Goal: Transaction & Acquisition: Book appointment/travel/reservation

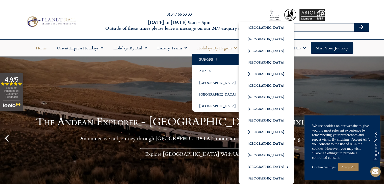
click at [203, 61] on link "Europe" at bounding box center [218, 60] width 53 height 12
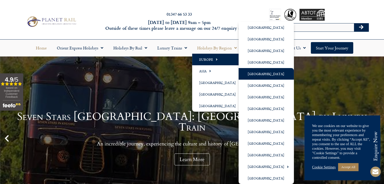
click at [259, 74] on link "[GEOGRAPHIC_DATA]" at bounding box center [266, 74] width 55 height 12
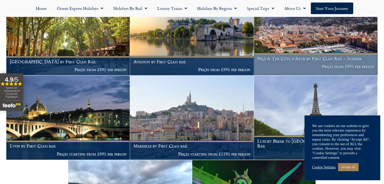
scroll to position [632, 0]
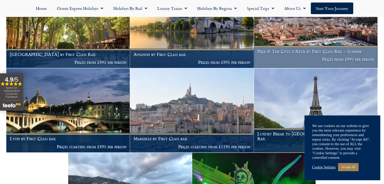
click at [334, 59] on p "Prices from £995 per person" at bounding box center [316, 59] width 117 height 5
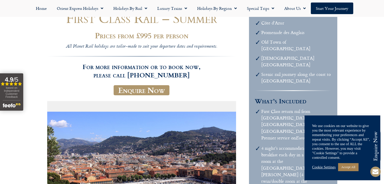
scroll to position [76, 0]
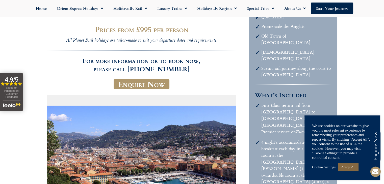
click at [353, 167] on link "Accept All" at bounding box center [348, 168] width 20 height 8
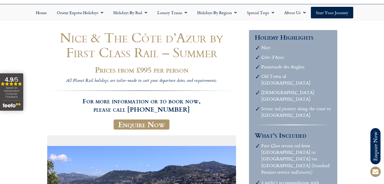
scroll to position [0, 0]
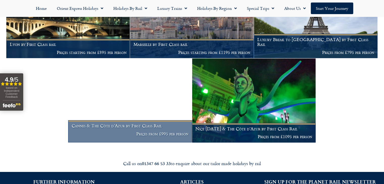
scroll to position [733, 0]
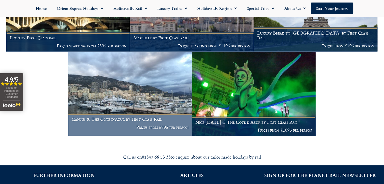
click at [137, 101] on img at bounding box center [130, 94] width 124 height 84
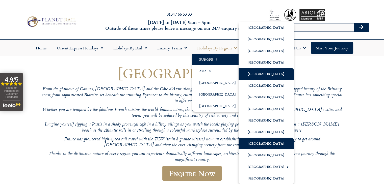
click at [259, 142] on link "[GEOGRAPHIC_DATA]" at bounding box center [266, 144] width 55 height 12
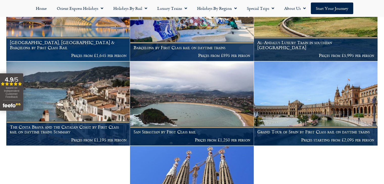
scroll to position [227, 0]
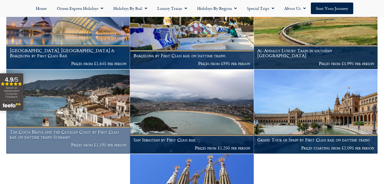
click at [70, 115] on img at bounding box center [68, 112] width 124 height 84
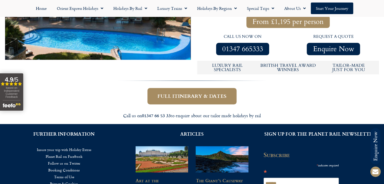
scroll to position [202, 0]
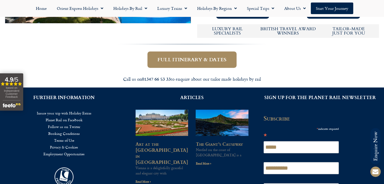
click at [201, 57] on span "Full itinerary & dates" at bounding box center [192, 60] width 69 height 6
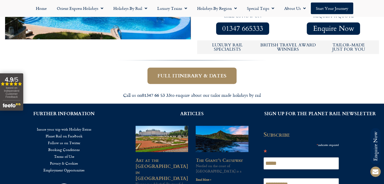
scroll to position [102, 0]
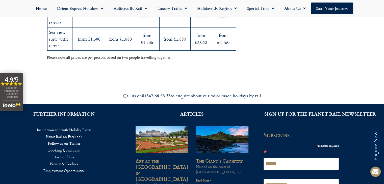
scroll to position [1923, 0]
